Goal: Information Seeking & Learning: Learn about a topic

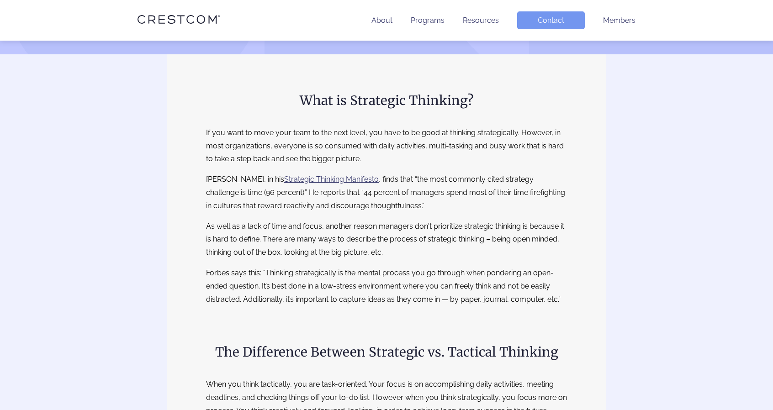
scroll to position [137, 0]
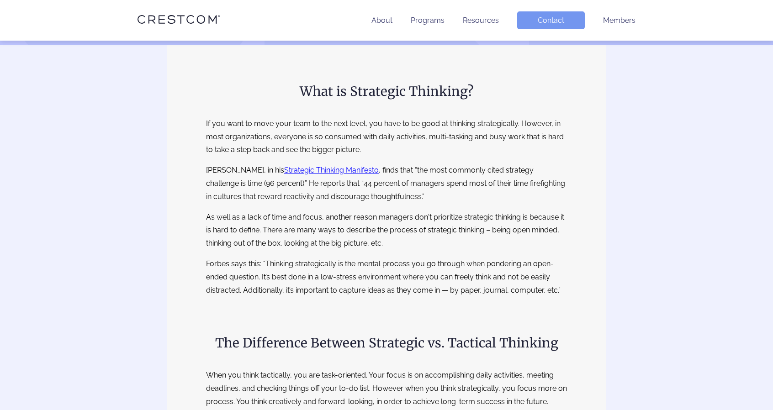
click at [336, 173] on link "Strategic Thinking Manifesto" at bounding box center [331, 170] width 95 height 9
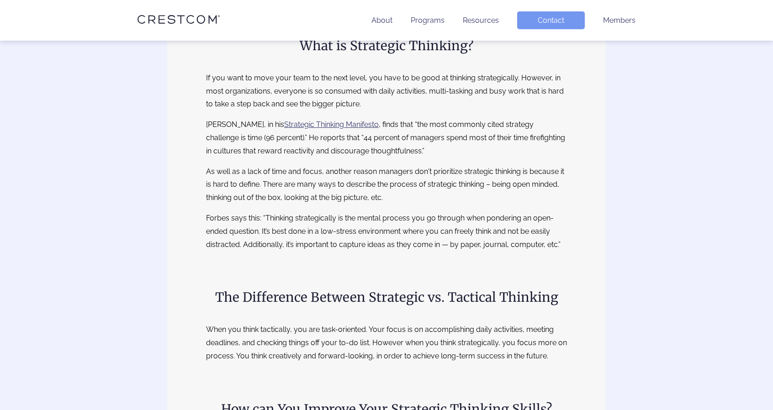
click at [350, 151] on p "[PERSON_NAME], in his Strategic Thinking Manifesto , finds that “the most commo…" at bounding box center [386, 137] width 361 height 39
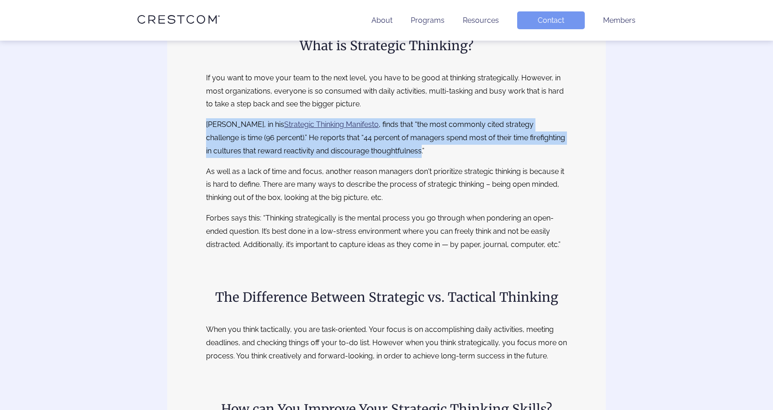
drag, startPoint x: 350, startPoint y: 151, endPoint x: 213, endPoint y: 126, distance: 138.5
click at [213, 126] on p "[PERSON_NAME], in his Strategic Thinking Manifesto , finds that “the most commo…" at bounding box center [386, 137] width 361 height 39
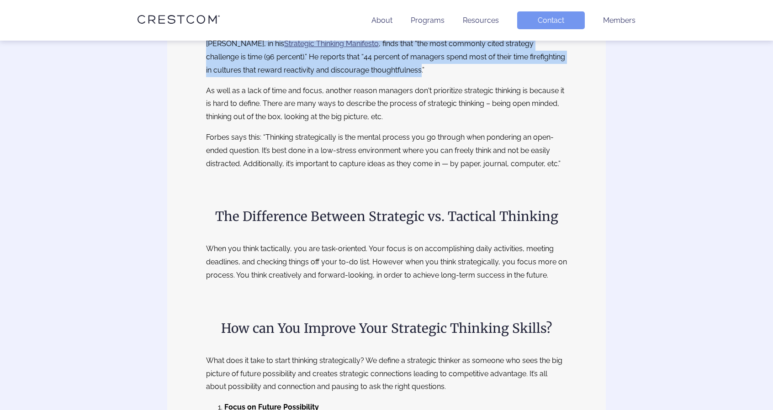
scroll to position [274, 0]
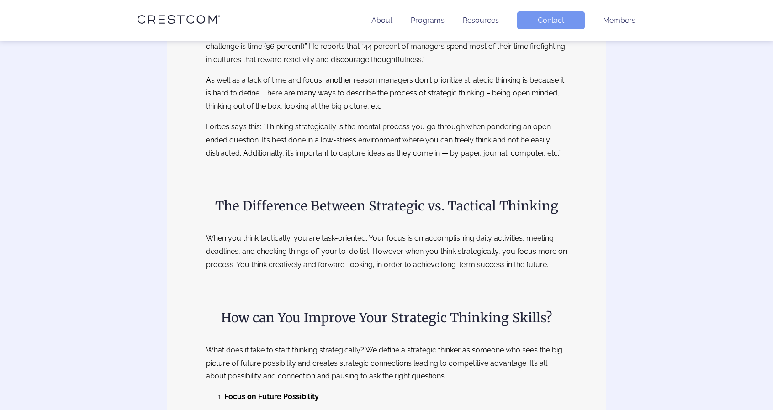
click at [466, 203] on h2 "The Difference Between Strategic vs. Tactical Thinking" at bounding box center [386, 206] width 361 height 19
click at [460, 185] on div at bounding box center [460, 185] width 0 height 0
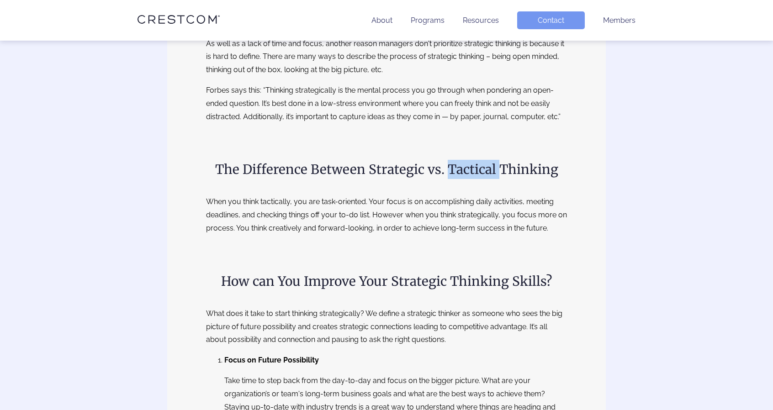
scroll to position [320, 0]
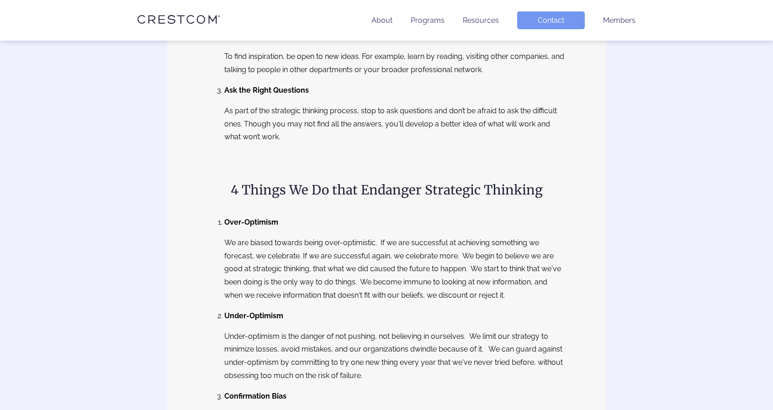
scroll to position [777, 0]
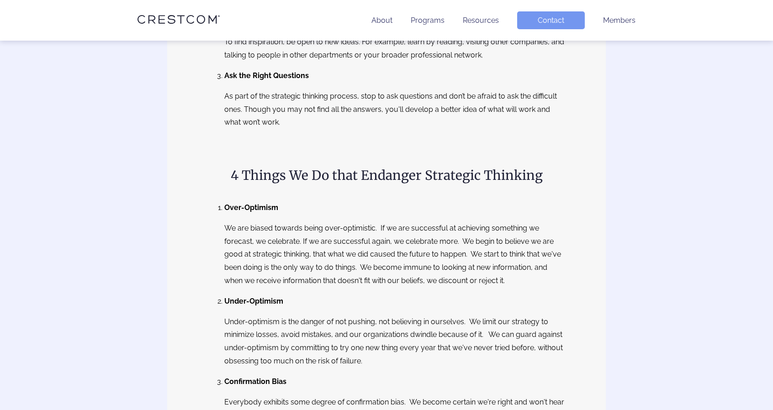
click at [271, 210] on b "Over-Optimism" at bounding box center [251, 207] width 54 height 9
click at [265, 212] on div at bounding box center [265, 212] width 0 height 0
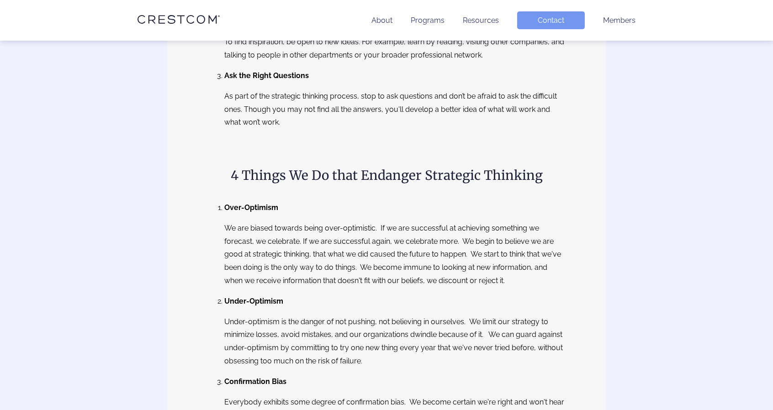
click at [277, 289] on ol "Over-Optimism We are biased towards being over-optimistic. If we are successful…" at bounding box center [386, 393] width 361 height 382
click at [266, 179] on h2 "4 Things We Do that Endanger Strategic Thinking" at bounding box center [386, 175] width 361 height 19
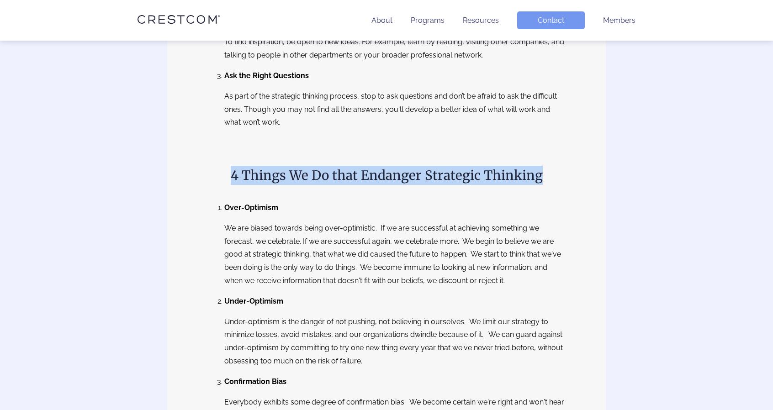
click at [266, 179] on h2 "4 Things We Do that Endanger Strategic Thinking" at bounding box center [386, 175] width 361 height 19
click at [260, 183] on div at bounding box center [260, 183] width 0 height 0
click at [260, 185] on div "What is Strategic Thinking? If you want to move your team to the next level, yo…" at bounding box center [386, 182] width 361 height 1555
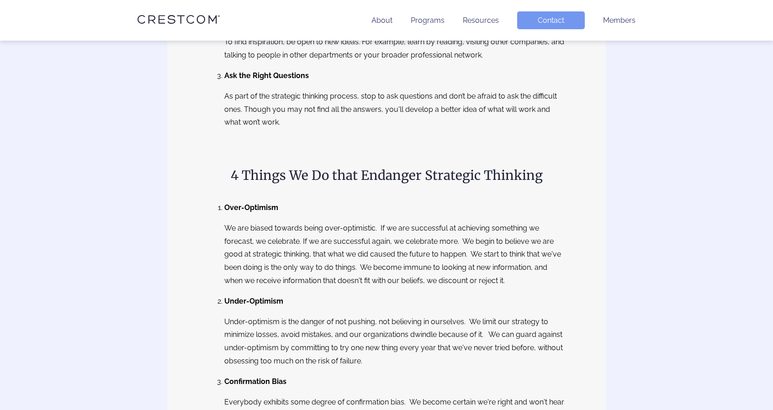
scroll to position [823, 0]
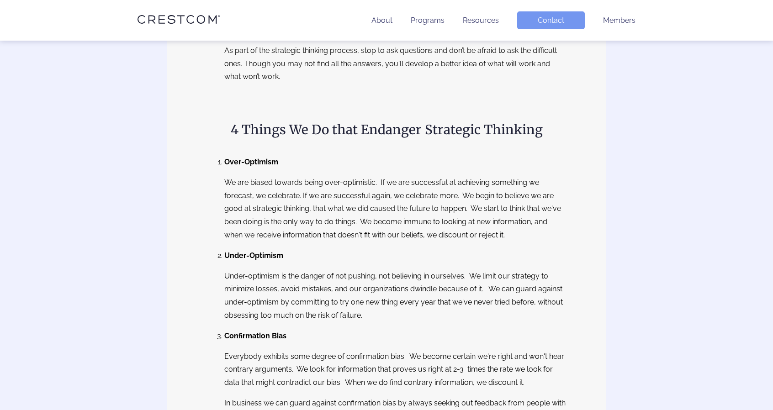
click at [246, 256] on b "Under-Optimism" at bounding box center [253, 255] width 59 height 9
click at [240, 260] on div at bounding box center [240, 260] width 0 height 0
click at [245, 281] on p "Under-optimism is the danger of not pushing, not believing in ourselves. We lim…" at bounding box center [395, 296] width 343 height 53
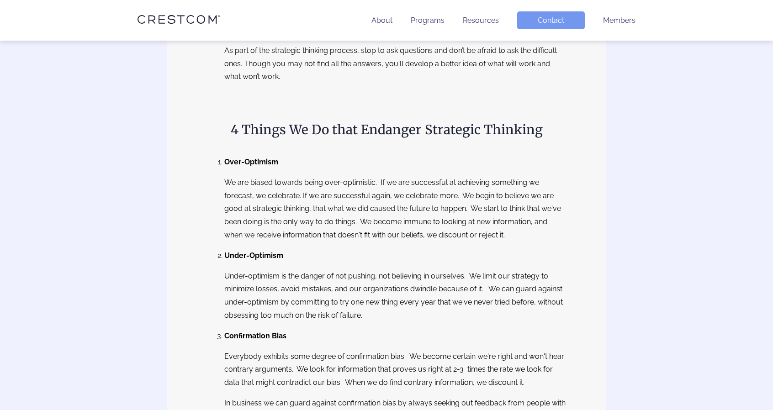
scroll to position [914, 0]
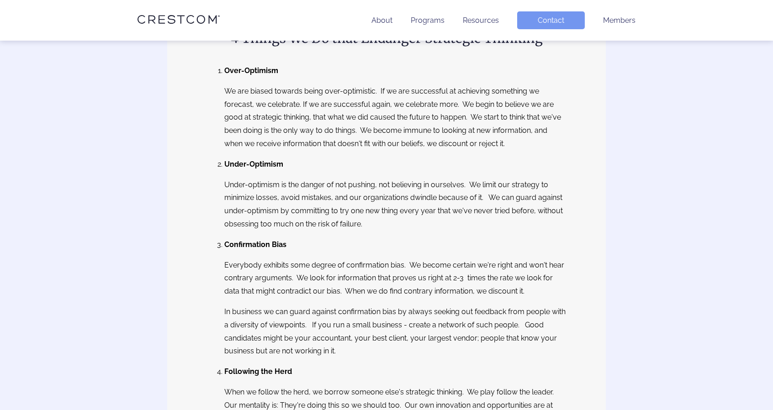
click at [240, 244] on b "Confirmation Bias" at bounding box center [255, 244] width 62 height 9
click at [234, 227] on div at bounding box center [234, 227] width 0 height 0
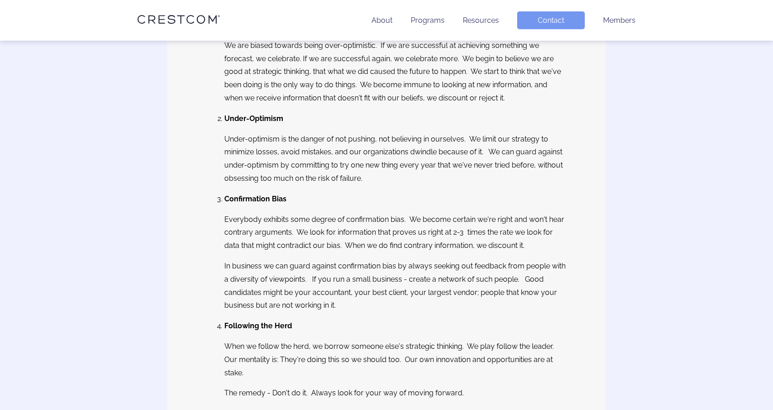
click at [247, 326] on b "Following the Herd" at bounding box center [258, 326] width 68 height 9
click at [241, 309] on div at bounding box center [241, 309] width 0 height 0
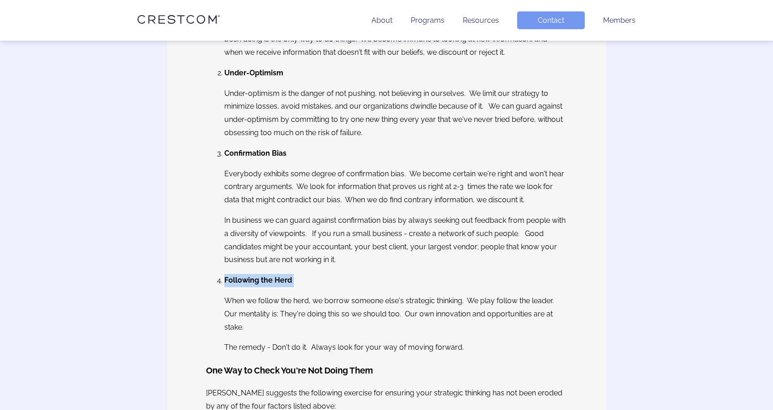
scroll to position [1051, 0]
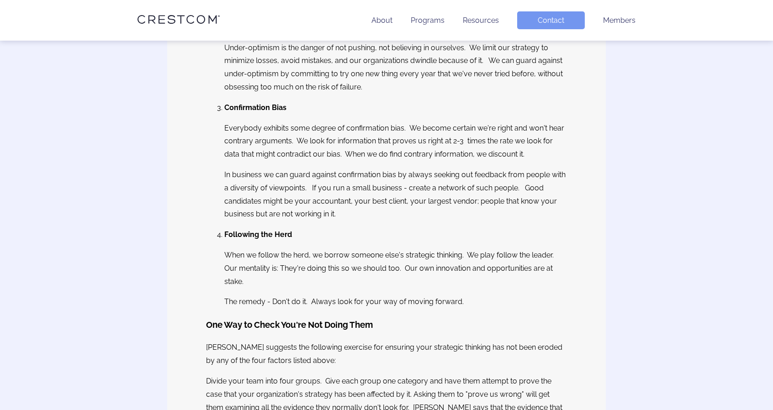
click at [252, 330] on h3 "One Way to Check You're Not Doing Them" at bounding box center [386, 326] width 361 height 16
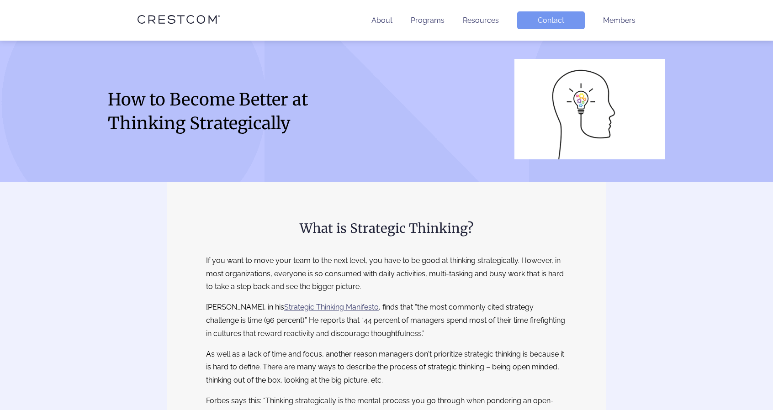
scroll to position [183, 0]
